Goal: Task Accomplishment & Management: Use online tool/utility

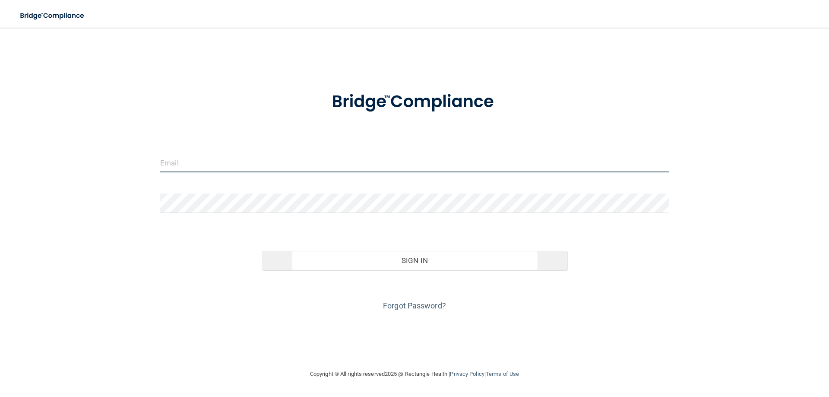
type input "[EMAIL_ADDRESS][DOMAIN_NAME]"
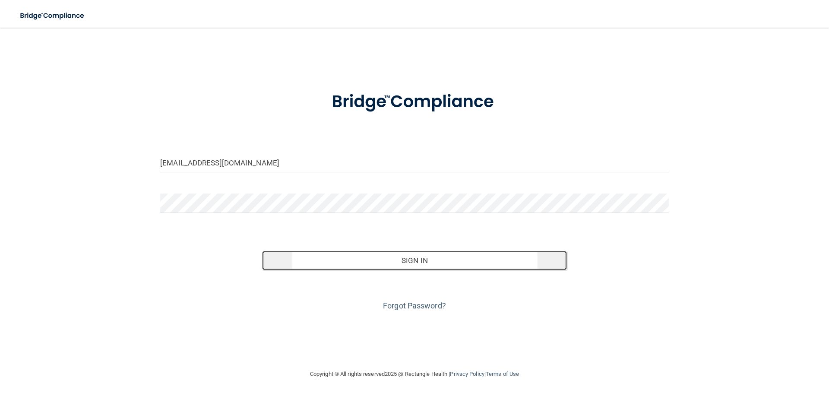
click at [427, 259] on button "Sign In" at bounding box center [414, 260] width 305 height 19
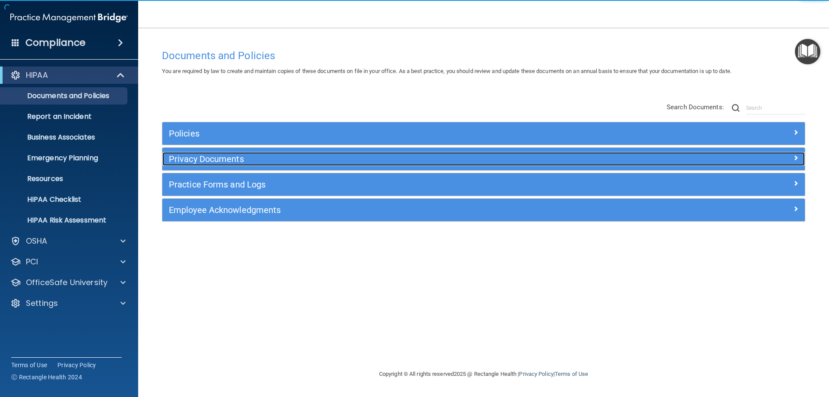
click at [206, 158] on h5 "Privacy Documents" at bounding box center [403, 158] width 469 height 9
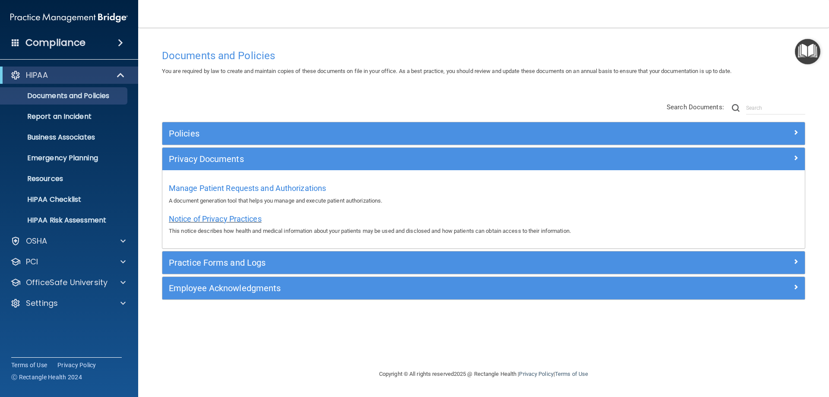
click at [187, 221] on span "Notice of Privacy Practices" at bounding box center [215, 218] width 93 height 9
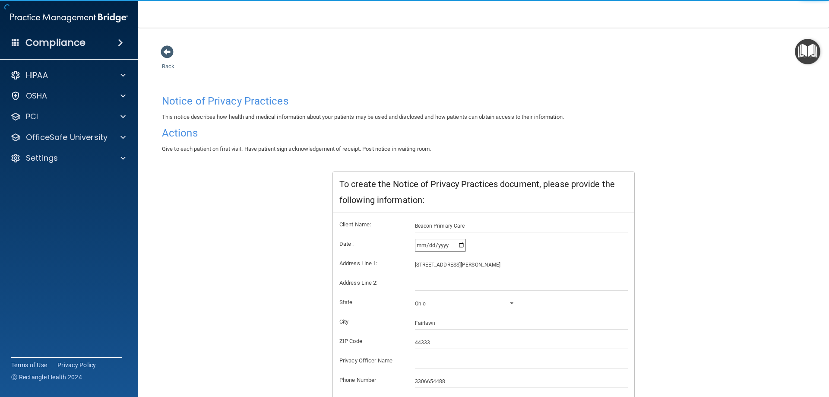
click at [457, 243] on input "[DATE]" at bounding box center [440, 245] width 51 height 13
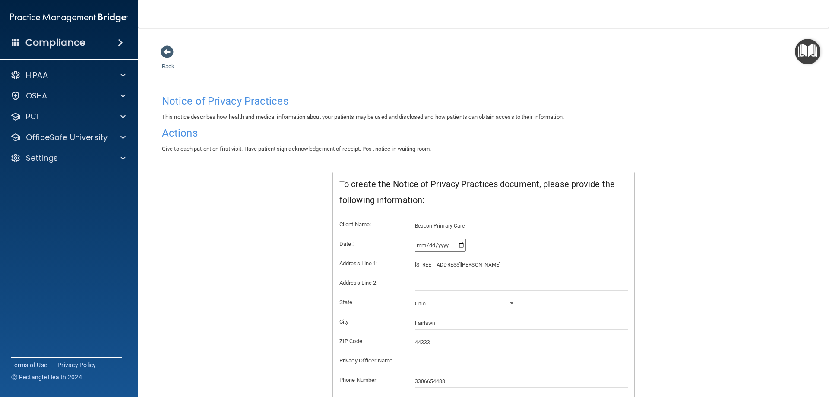
type input "[DATE]"
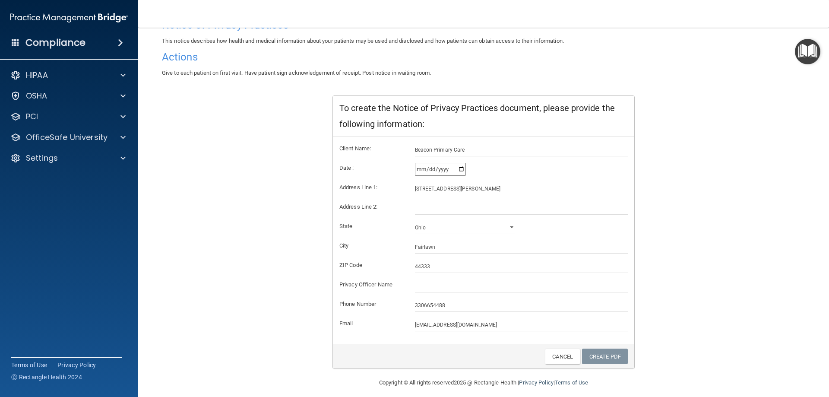
scroll to position [82, 0]
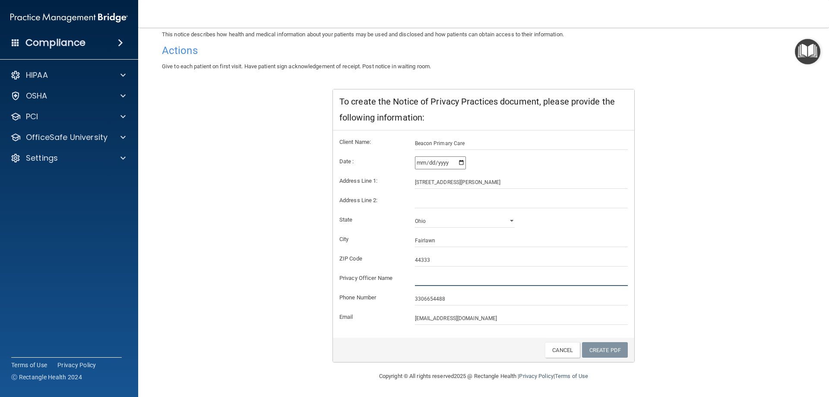
click at [434, 279] on input "text" at bounding box center [521, 279] width 213 height 13
type input "[PERSON_NAME], MD"
click at [607, 351] on link "Create PDF" at bounding box center [605, 350] width 46 height 16
